Goal: Navigation & Orientation: Go to known website

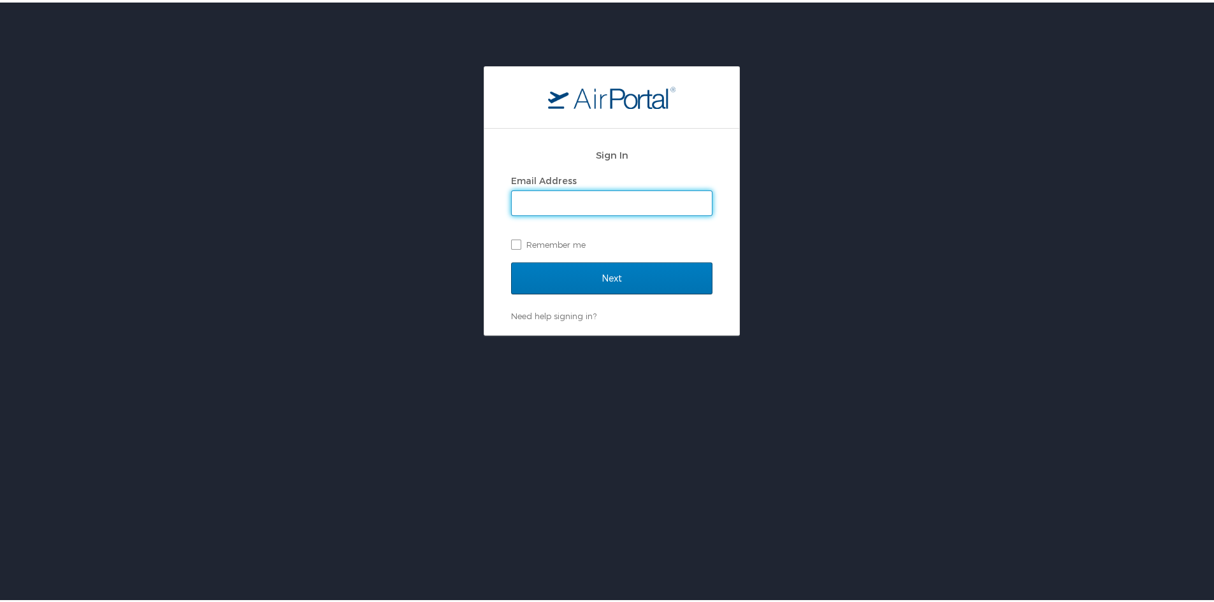
click at [595, 197] on input "Email Address" at bounding box center [612, 201] width 200 height 24
paste input "[EMAIL_ADDRESS][DOMAIN_NAME]"
type input "[EMAIL_ADDRESS][DOMAIN_NAME]"
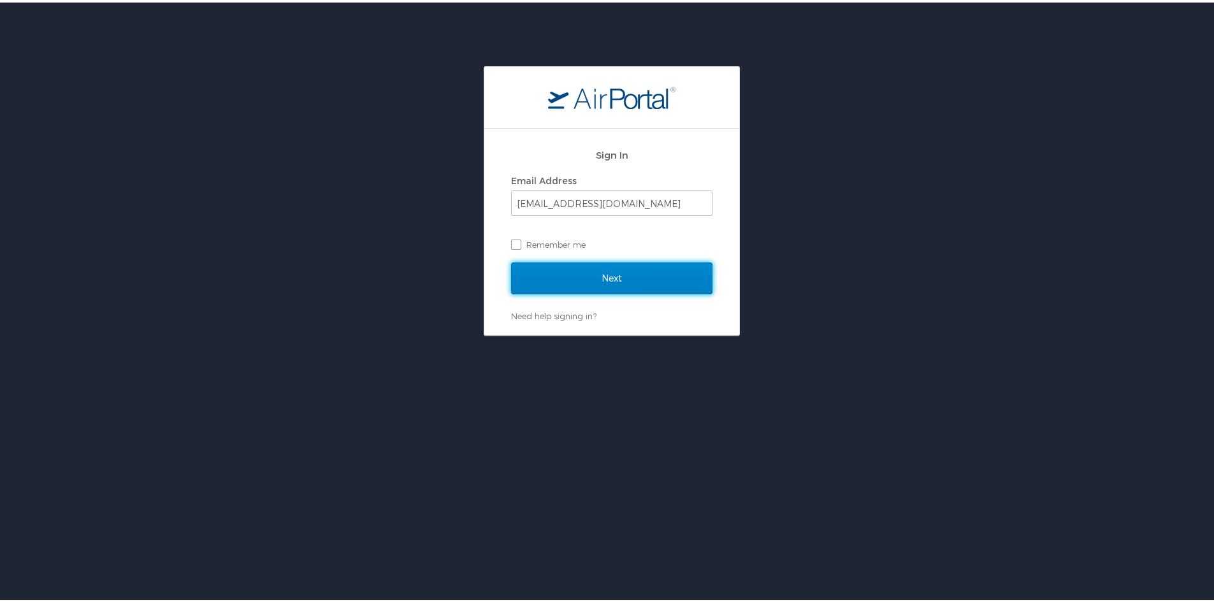
click at [630, 277] on input "Next" at bounding box center [611, 276] width 201 height 32
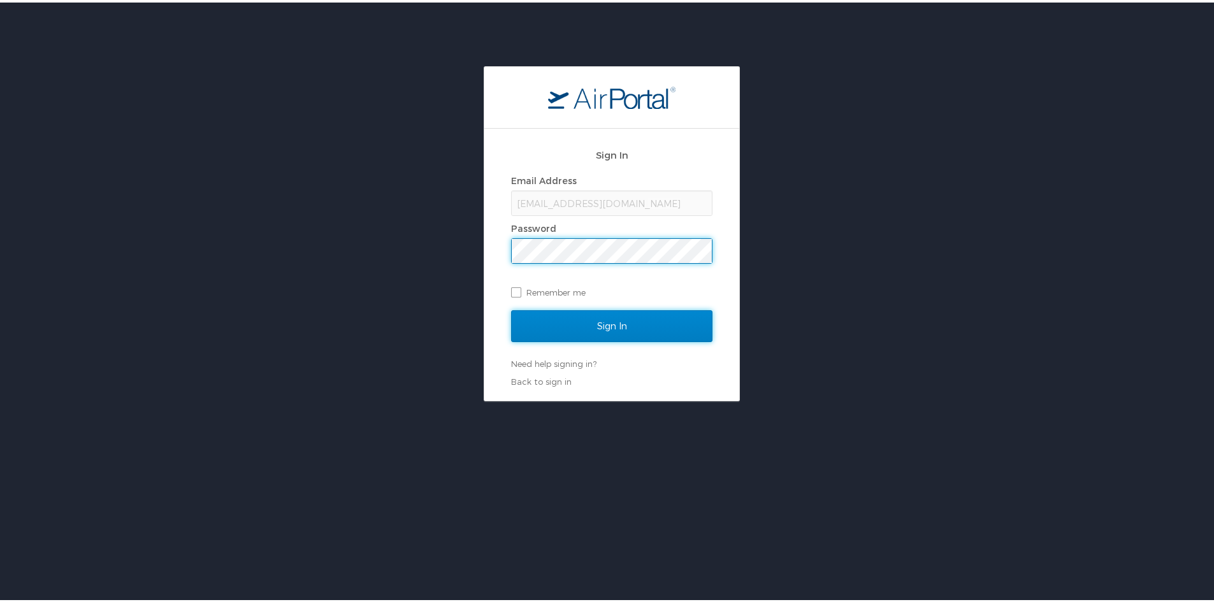
click at [648, 322] on input "Sign In" at bounding box center [611, 324] width 201 height 32
